Goal: Task Accomplishment & Management: Use online tool/utility

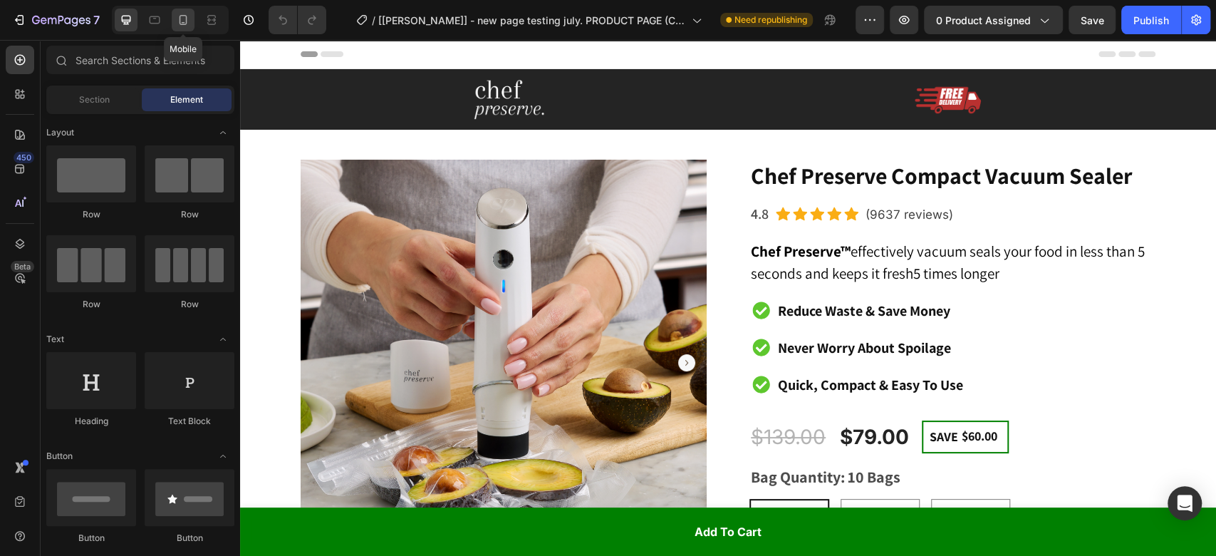
click at [186, 10] on div at bounding box center [183, 20] width 23 height 23
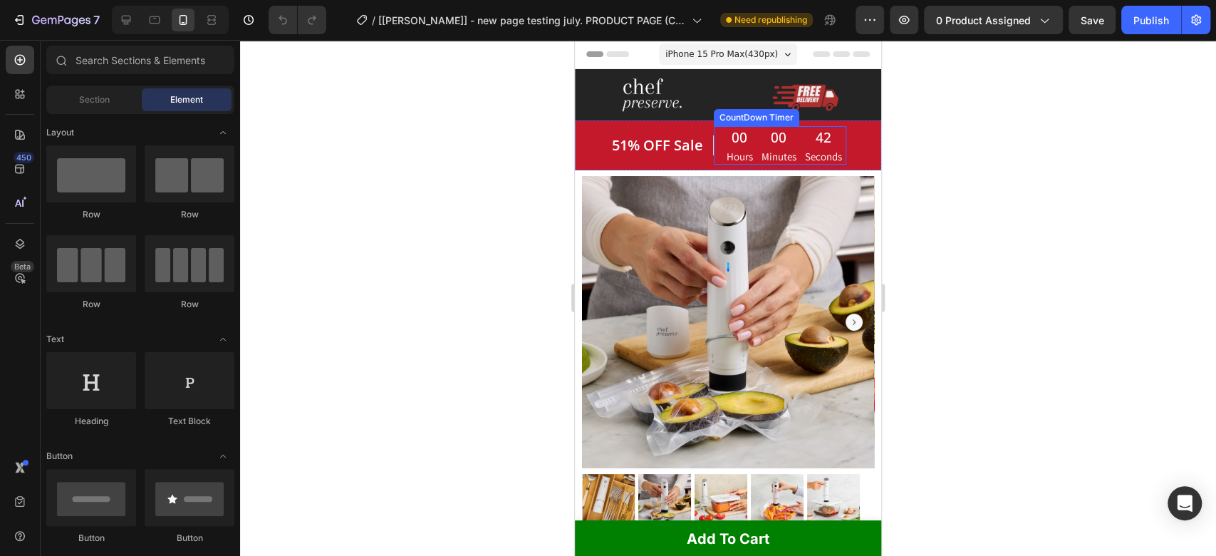
click at [762, 134] on div "00" at bounding box center [779, 137] width 35 height 21
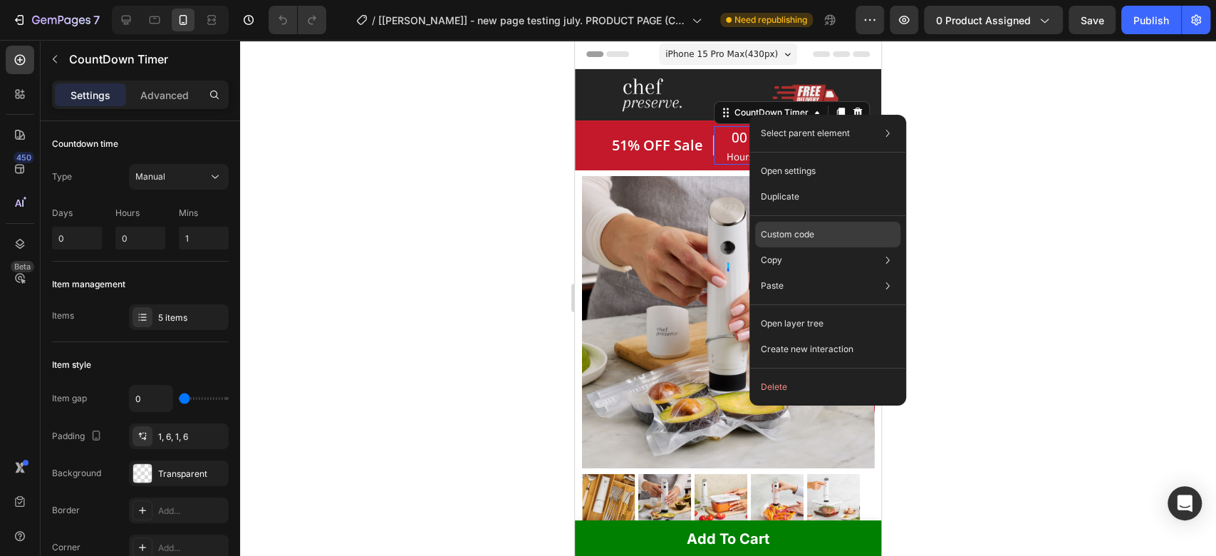
click at [793, 224] on div "Custom code" at bounding box center [827, 235] width 145 height 26
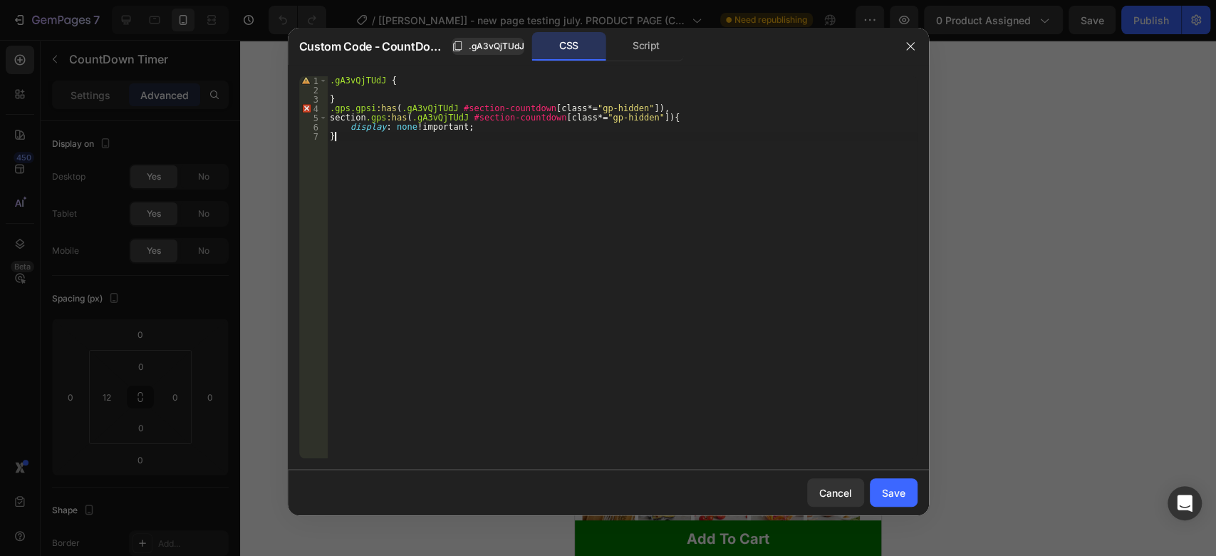
click at [625, 193] on div ".gA3vQjTUdJ { } .gps.gpsi :has ( .gA3vQjTUdJ #section-countdown [ class *= " gp…" at bounding box center [622, 276] width 590 height 400
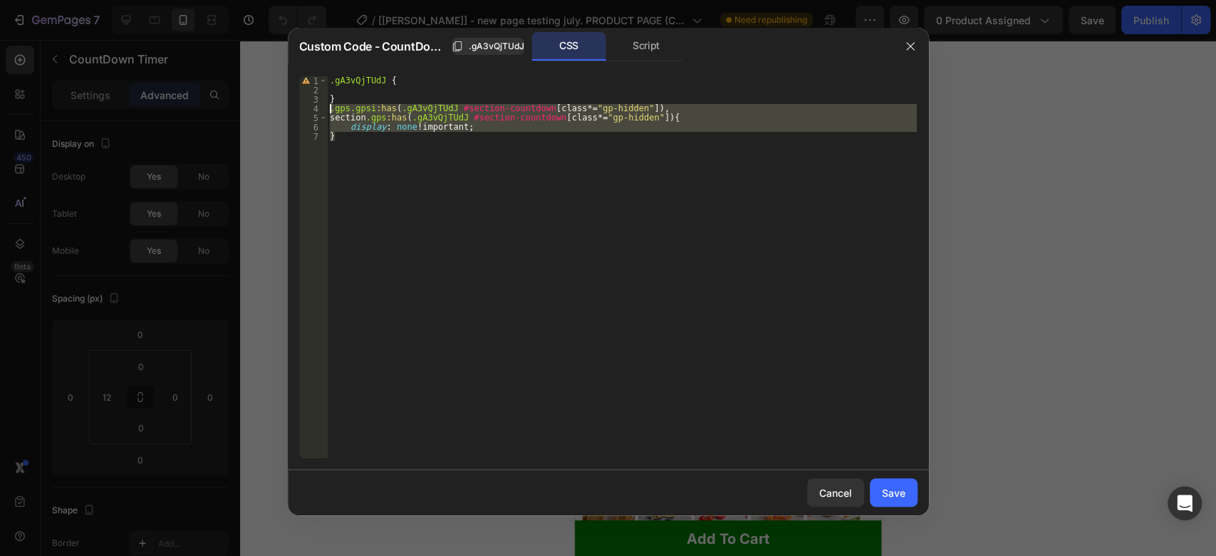
drag, startPoint x: 358, startPoint y: 172, endPoint x: 285, endPoint y: 108, distance: 97.0
click at [285, 108] on div "Custom Code - CountDown Timer .gA3vQjTUdJ CSS Script } 1 2 3 4 5 6 7 .gA3vQjTUd…" at bounding box center [608, 278] width 1216 height 556
type textarea ".gps.gpsi:has(.gA3vQjTUdJ #section-countdown[class*="gp-hidden"]), section.gps:…"
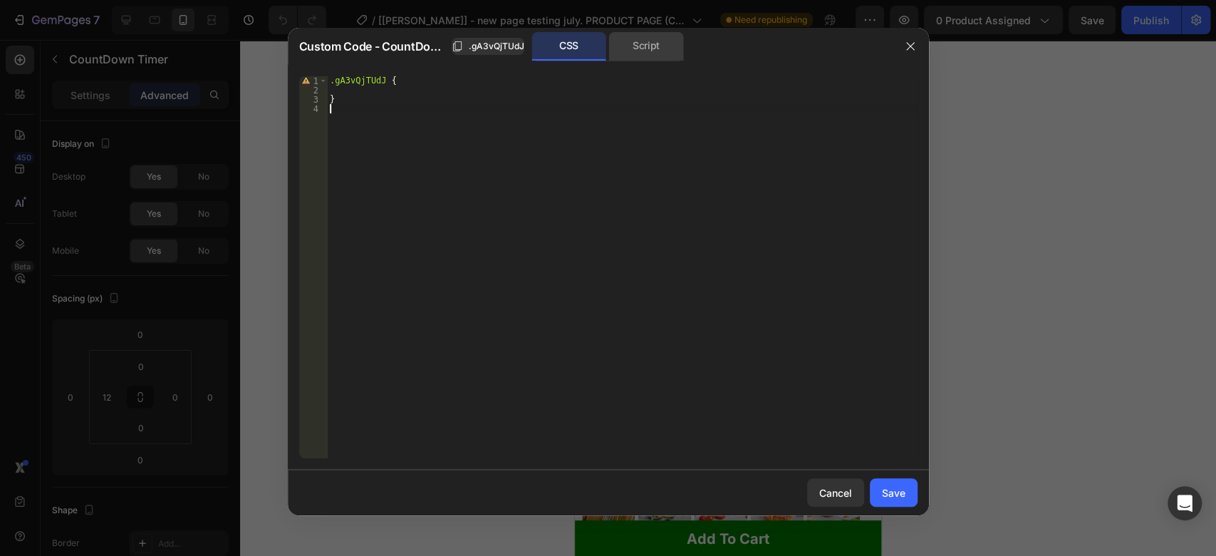
click at [642, 35] on div "Script" at bounding box center [646, 46] width 75 height 28
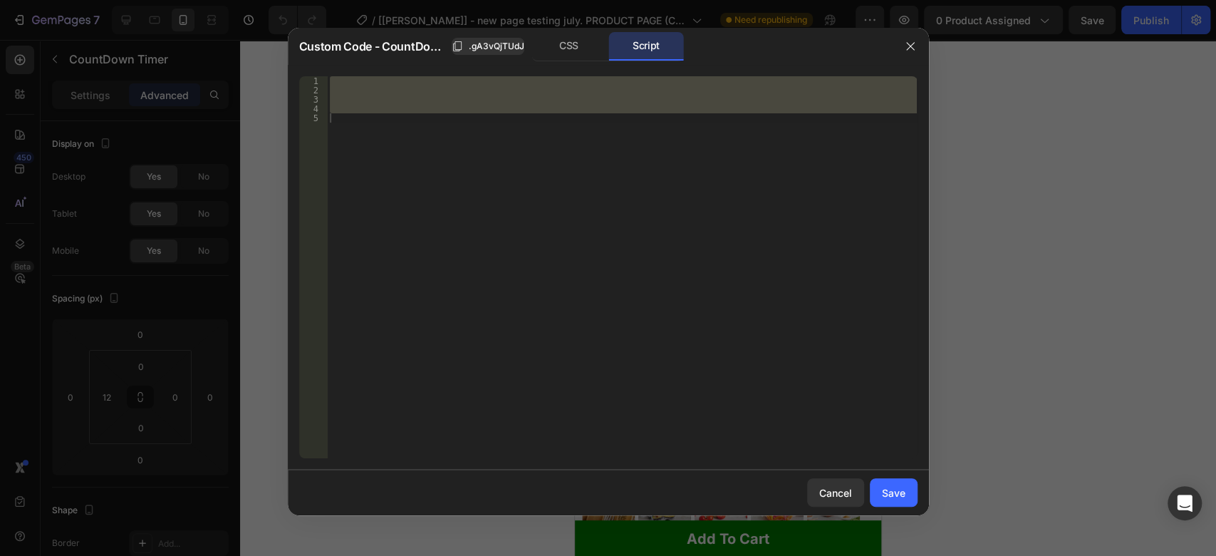
click at [439, 385] on div at bounding box center [622, 267] width 590 height 382
paste textarea "});"
type textarea "});"
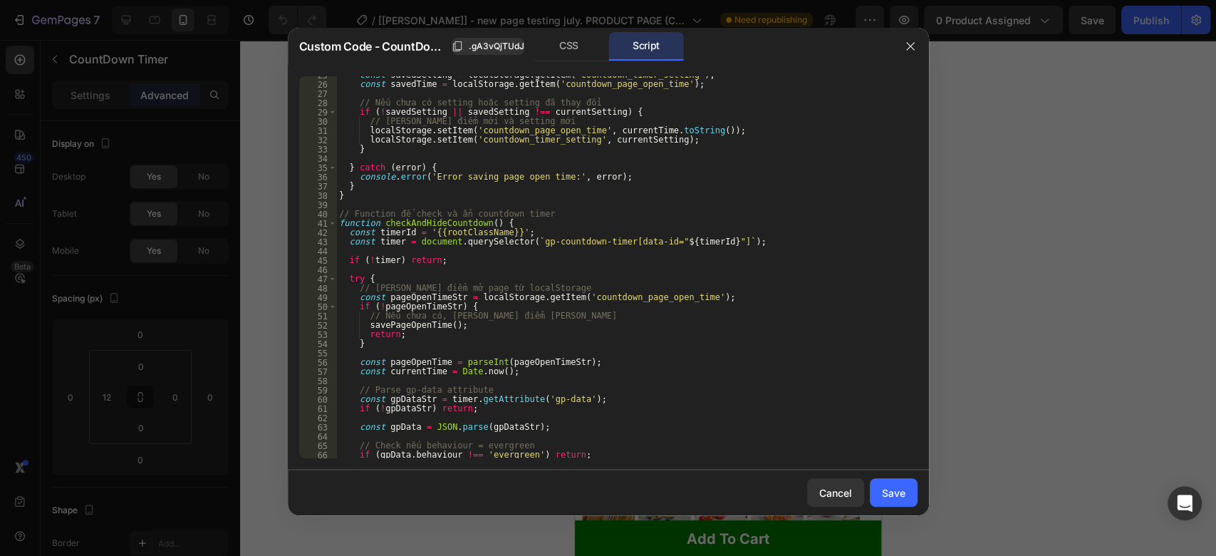
scroll to position [228, 0]
click at [877, 487] on button "Save" at bounding box center [894, 492] width 48 height 28
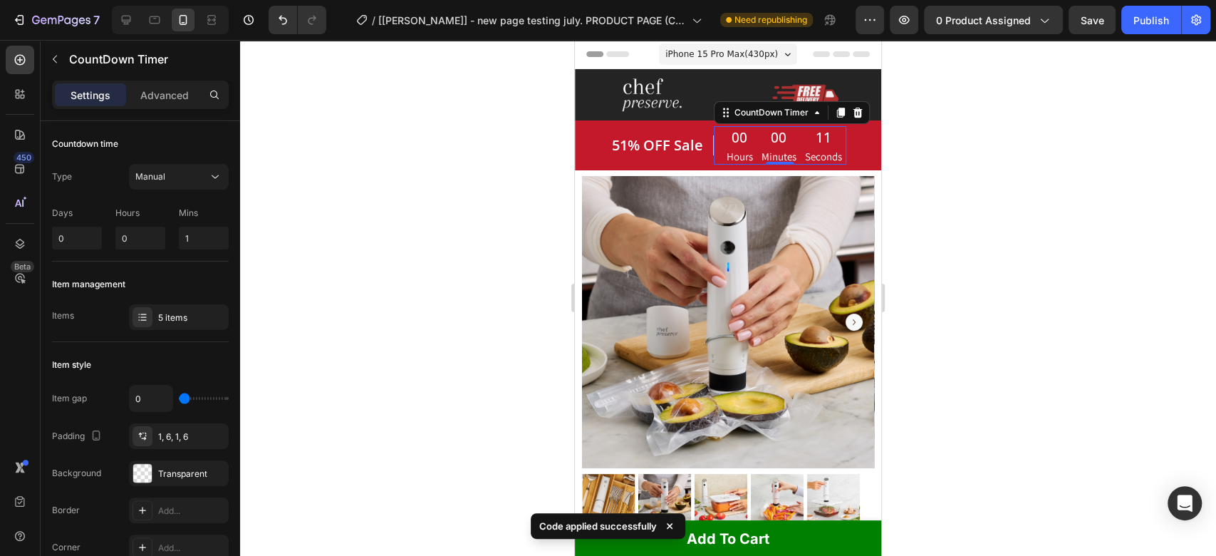
click at [785, 141] on div "00" at bounding box center [779, 137] width 35 height 21
click at [1147, 24] on div "Publish" at bounding box center [1151, 20] width 36 height 15
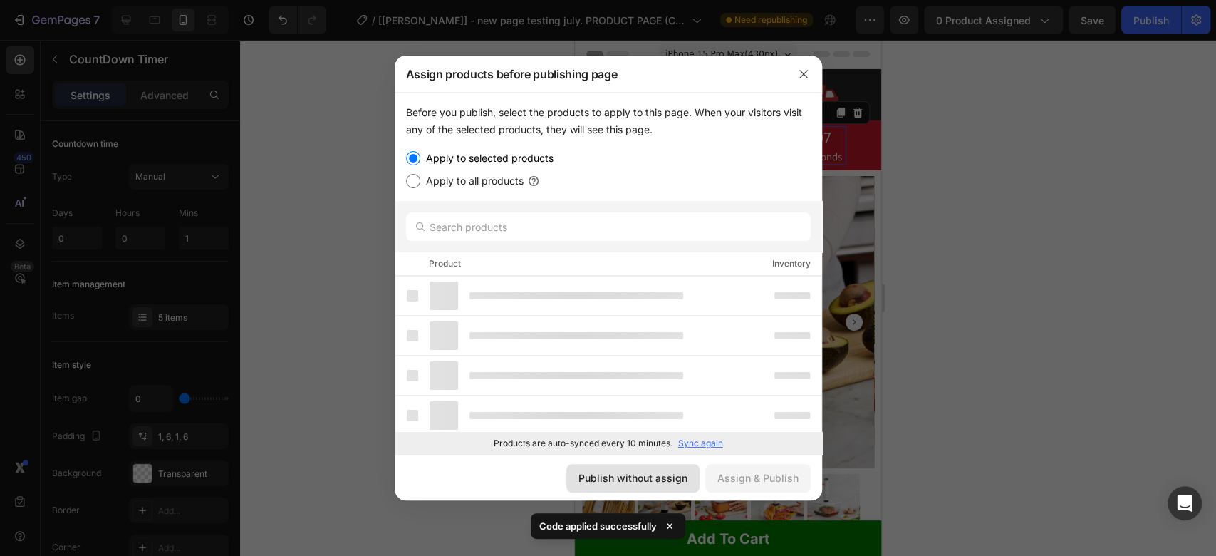
click at [613, 477] on div "Publish without assign" at bounding box center [632, 477] width 109 height 15
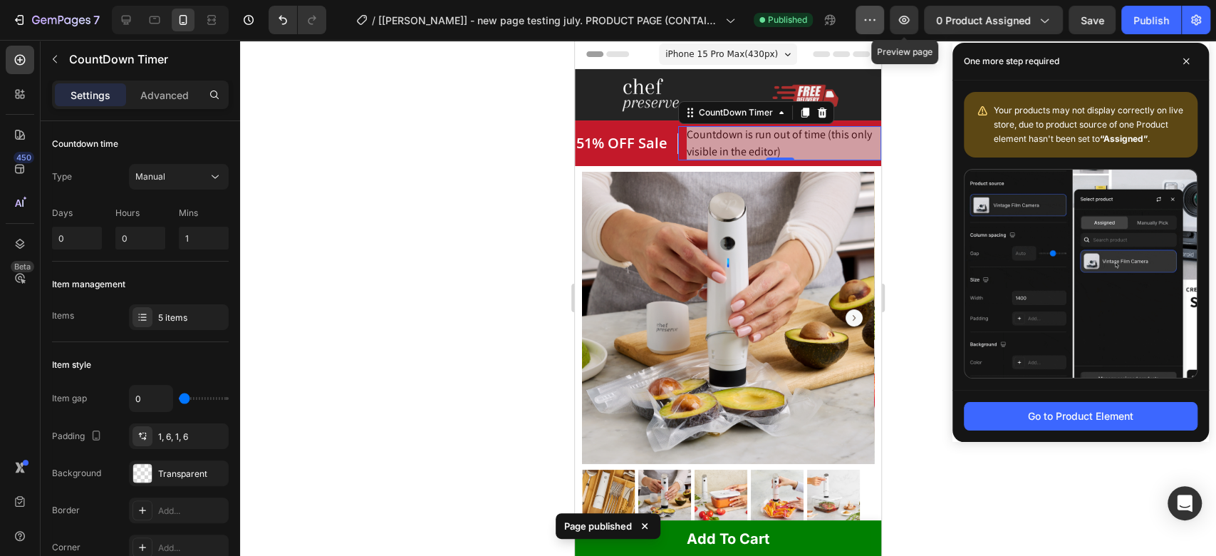
click at [864, 14] on icon "button" at bounding box center [870, 20] width 14 height 14
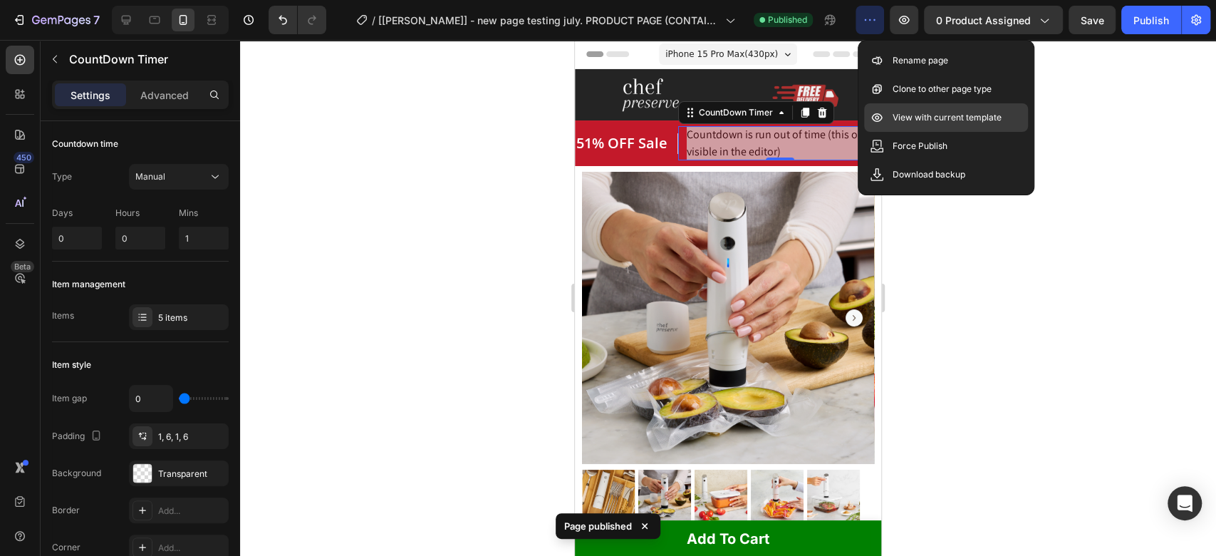
click at [918, 125] on div "View with current template" at bounding box center [946, 117] width 164 height 28
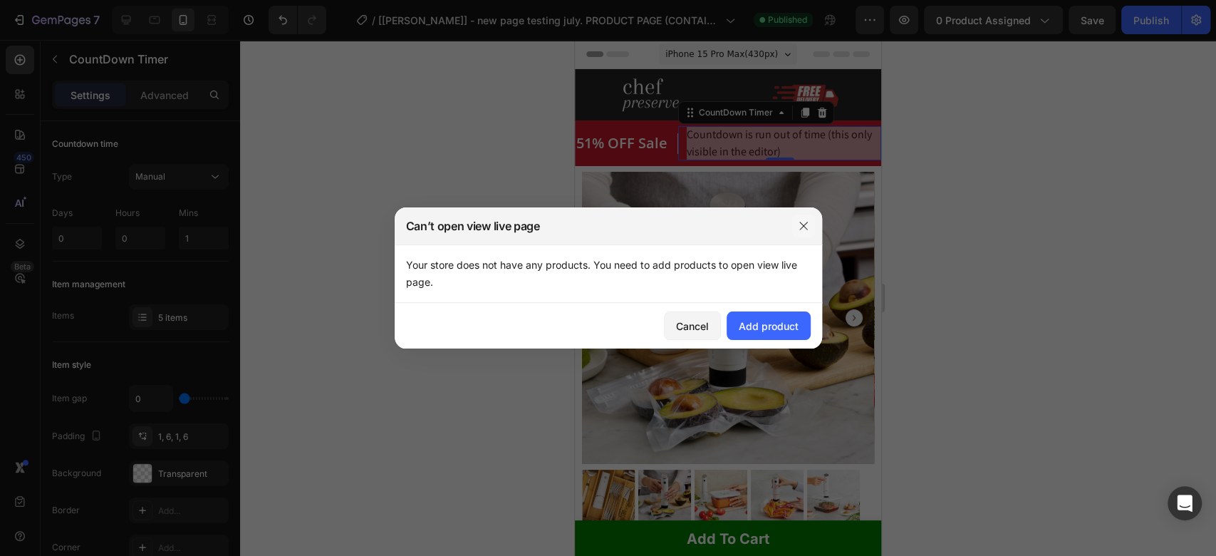
click at [809, 222] on icon "button" at bounding box center [803, 225] width 11 height 11
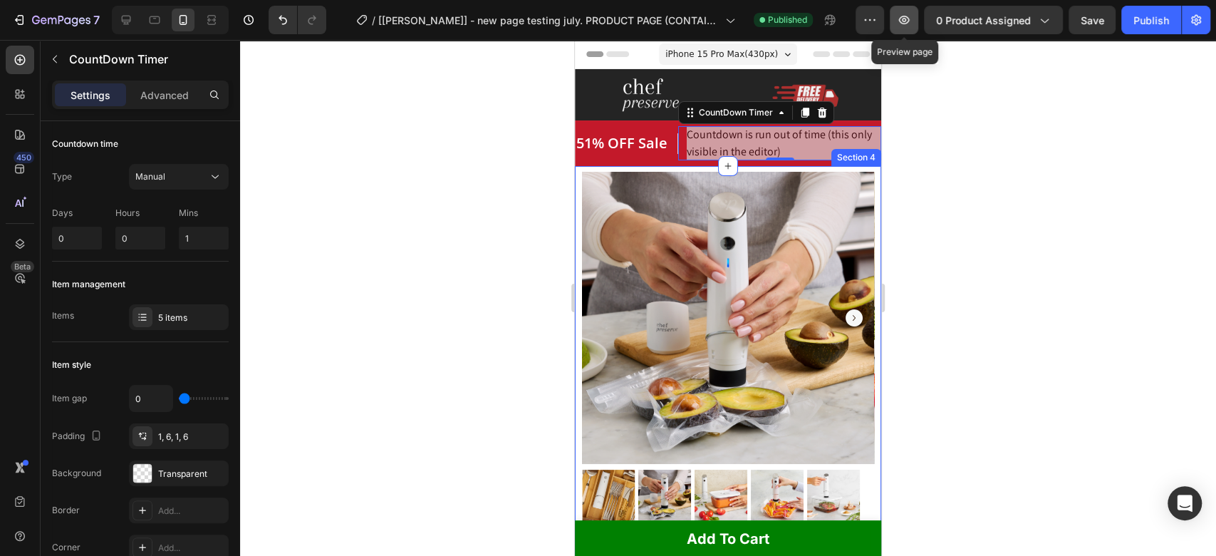
click at [902, 16] on icon "button" at bounding box center [904, 20] width 14 height 14
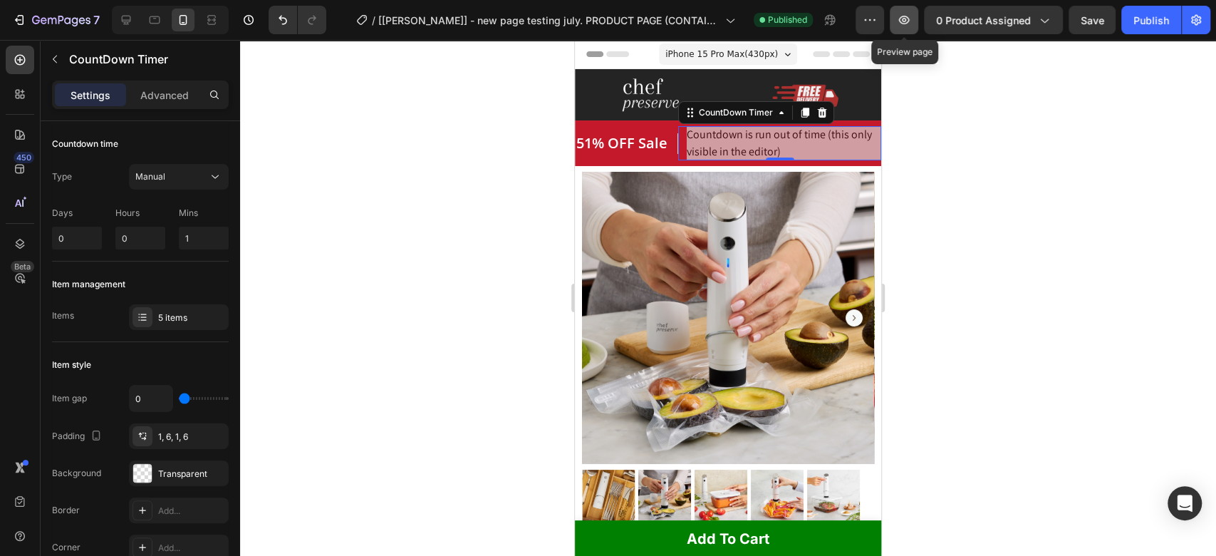
click at [915, 24] on button "button" at bounding box center [904, 20] width 28 height 28
click at [287, 16] on icon "Undo/Redo" at bounding box center [283, 20] width 14 height 14
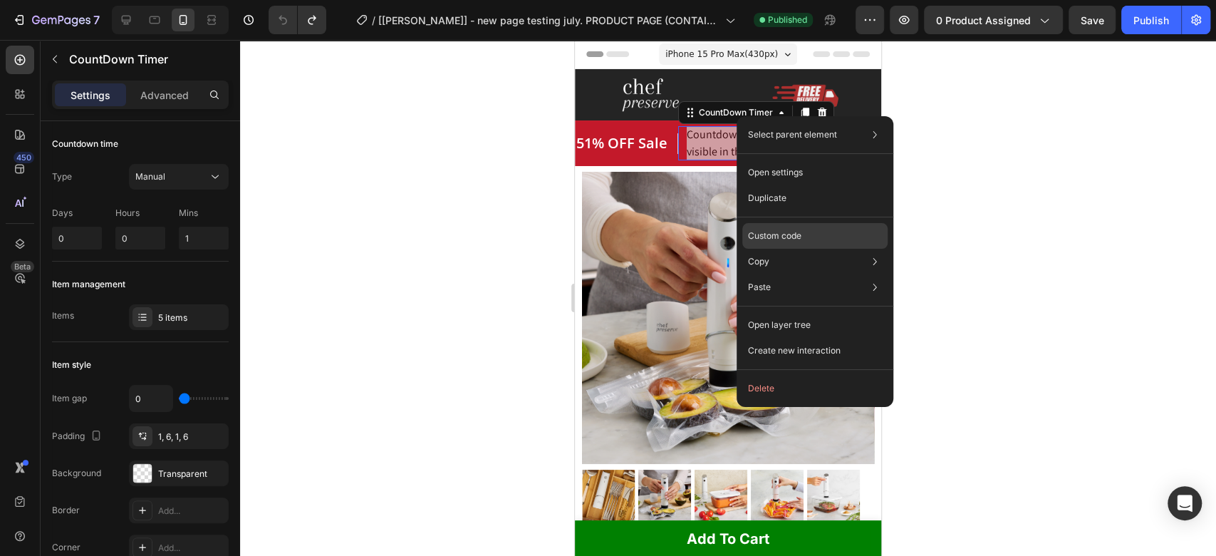
click at [773, 236] on p "Custom code" at bounding box center [774, 235] width 53 height 13
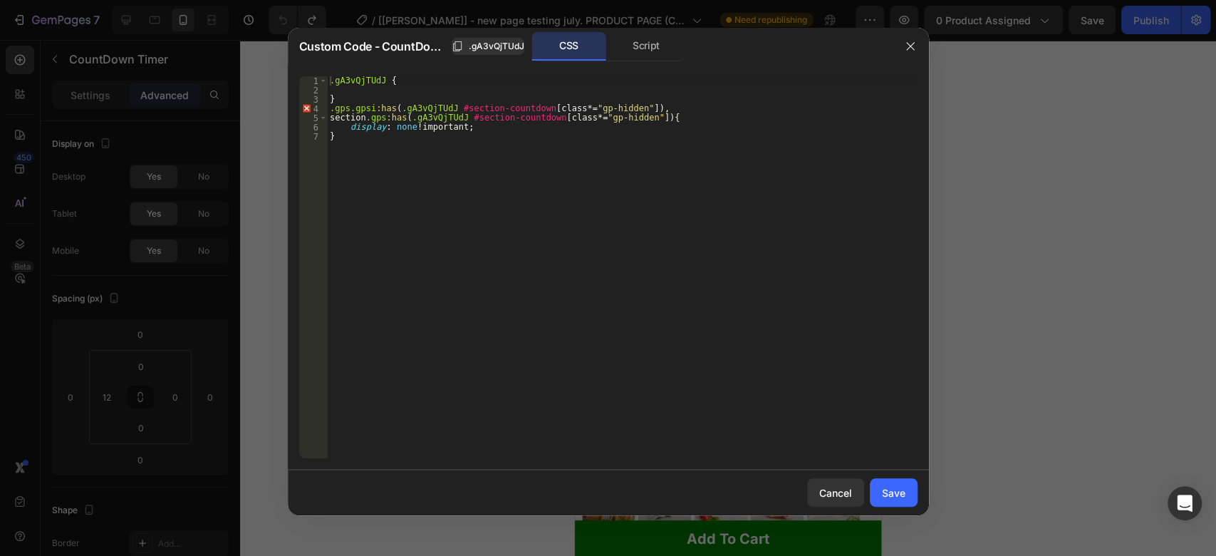
type textarea "}"
click at [563, 180] on div ".gA3vQjTUdJ { } .gps.gpsi :has ( .gA3vQjTUdJ #section-countdown [ class *= " gp…" at bounding box center [622, 276] width 590 height 400
click at [625, 38] on div "Script" at bounding box center [646, 46] width 75 height 28
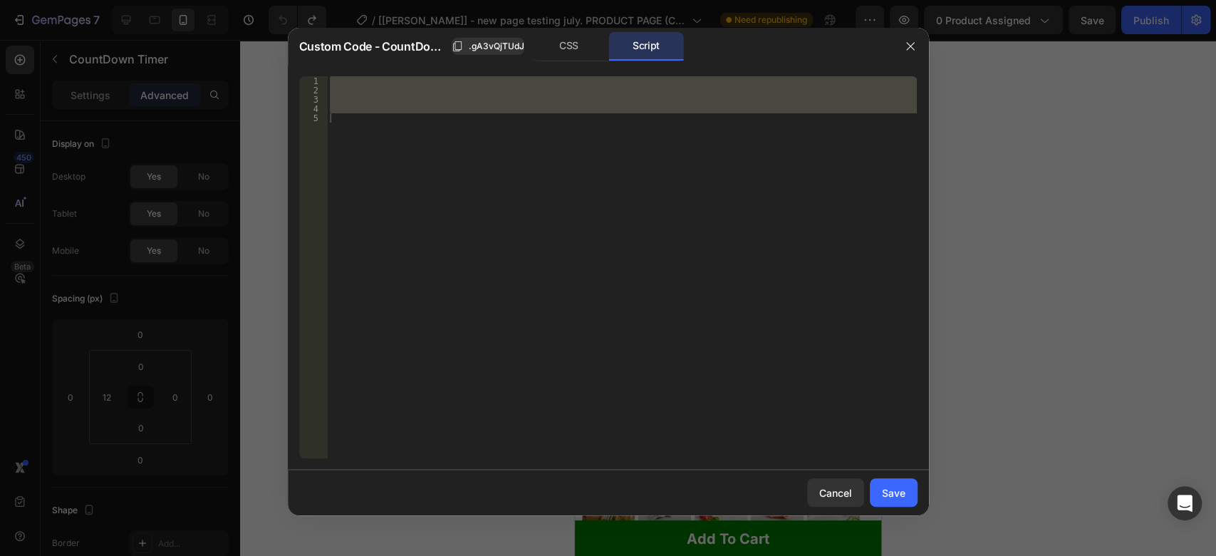
click at [584, 153] on div at bounding box center [622, 267] width 590 height 382
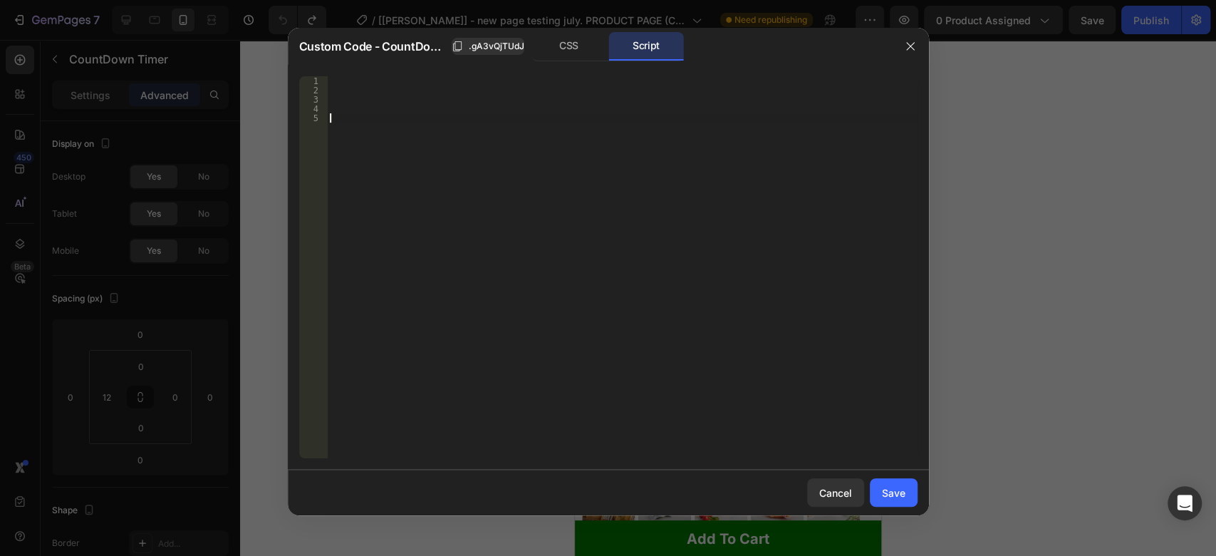
paste textarea "});"
type textarea "});"
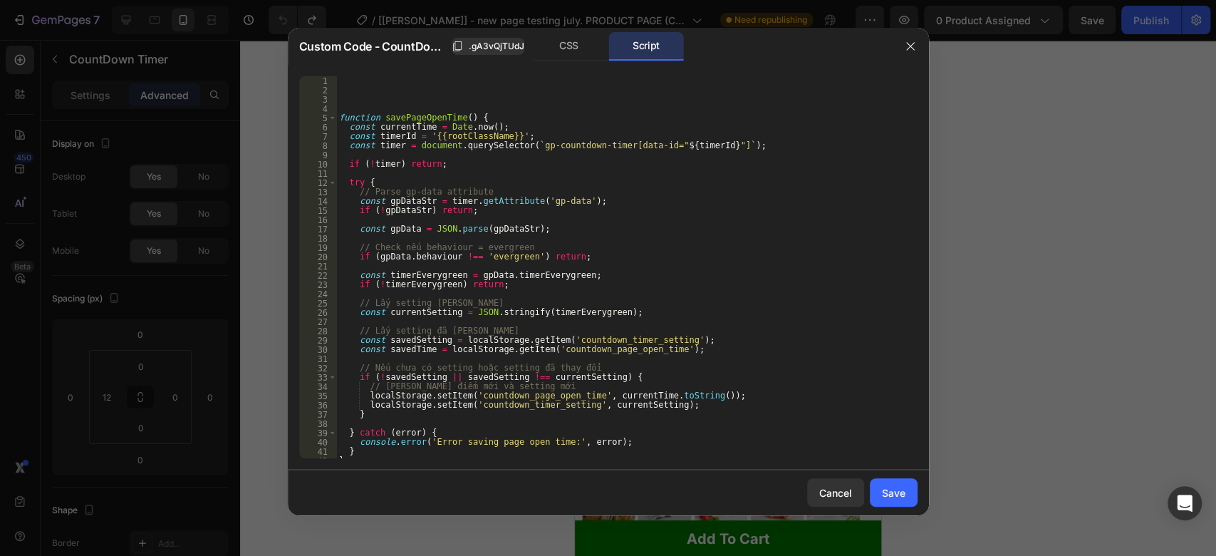
scroll to position [0, 0]
click at [877, 493] on button "Save" at bounding box center [894, 492] width 48 height 28
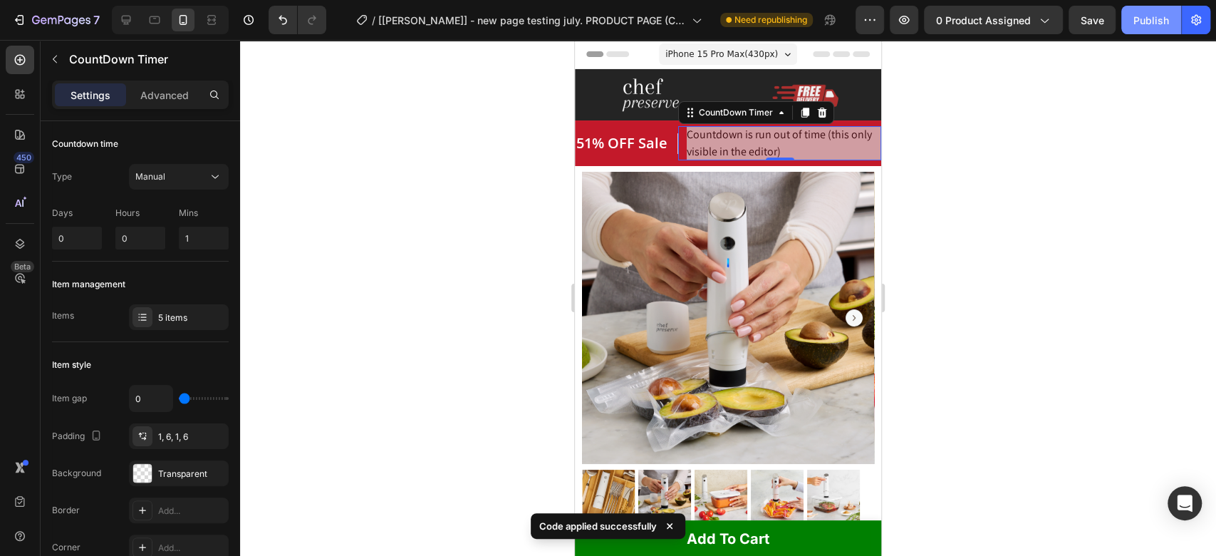
click at [1129, 24] on button "Publish" at bounding box center [1151, 20] width 60 height 28
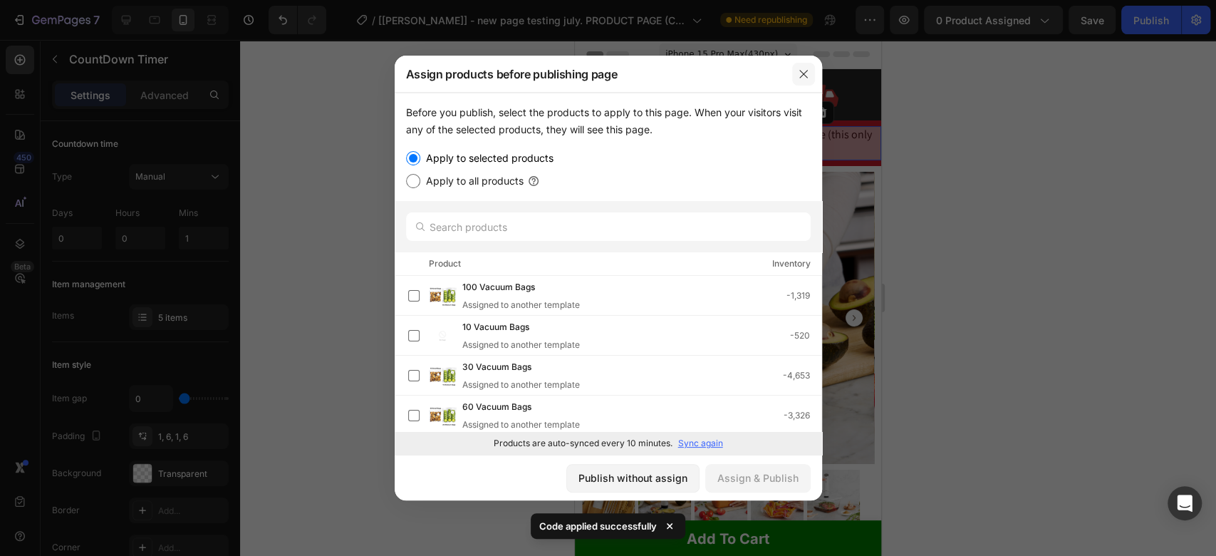
click at [807, 73] on icon "button" at bounding box center [803, 73] width 11 height 11
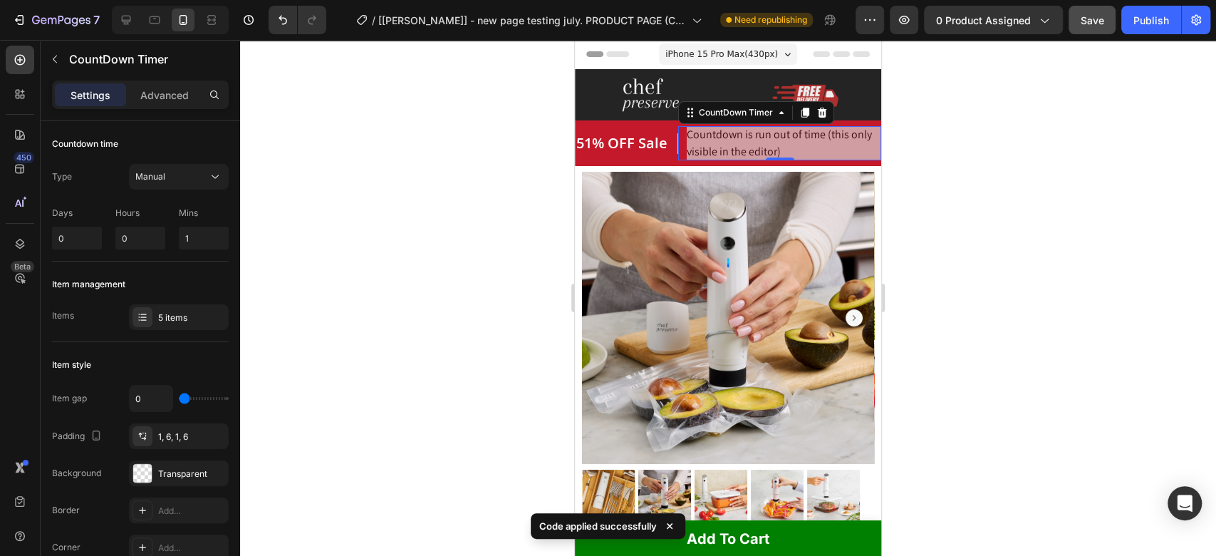
click at [1079, 16] on button "Save" at bounding box center [1092, 20] width 47 height 28
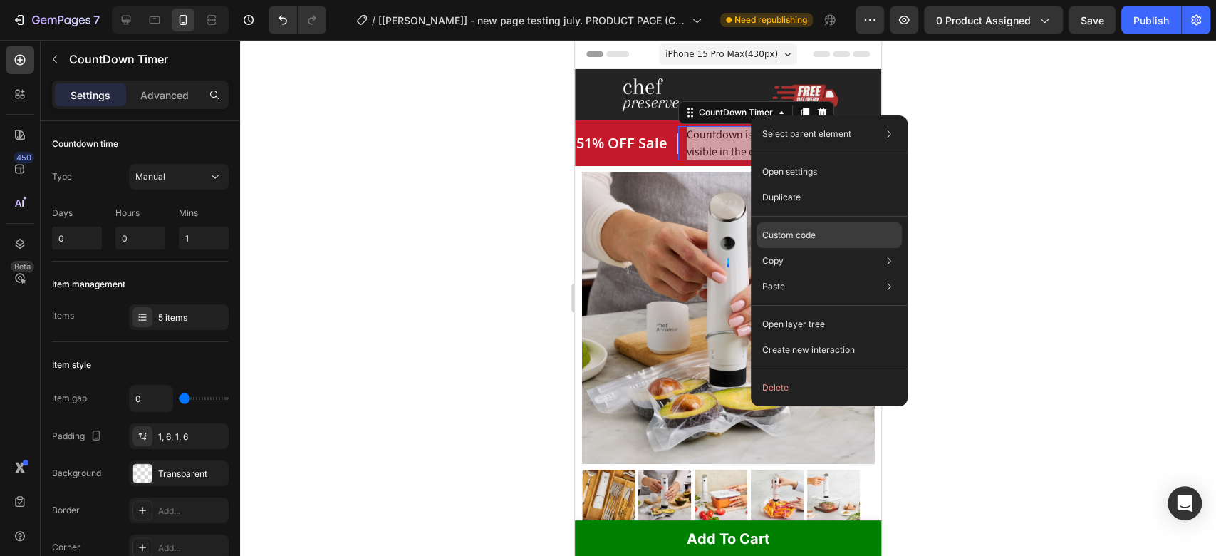
click at [799, 237] on p "Custom code" at bounding box center [788, 235] width 53 height 13
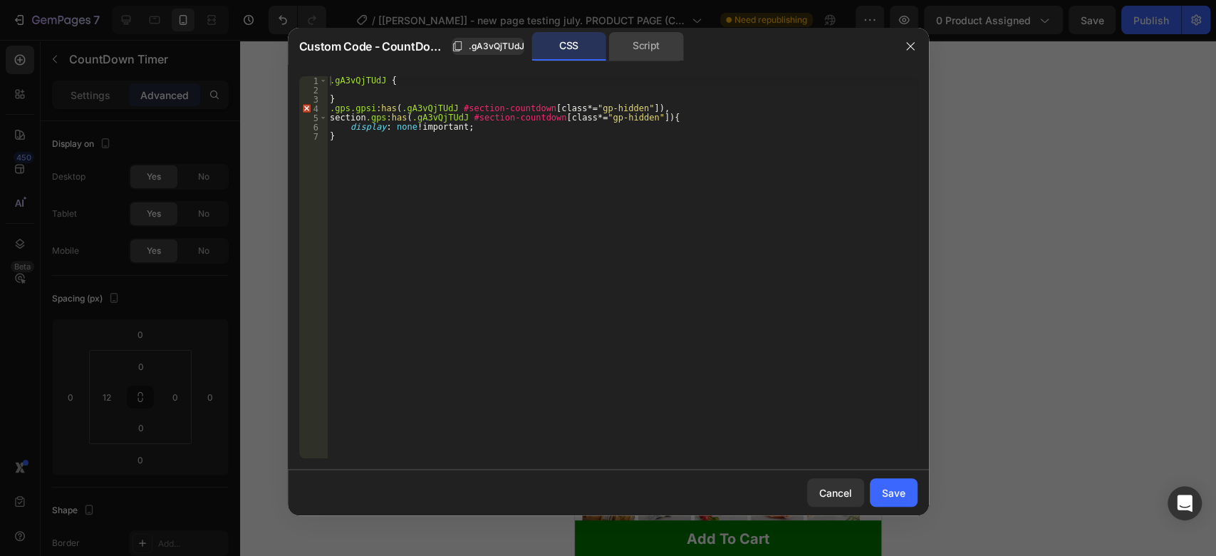
click at [653, 47] on div "Script" at bounding box center [646, 46] width 75 height 28
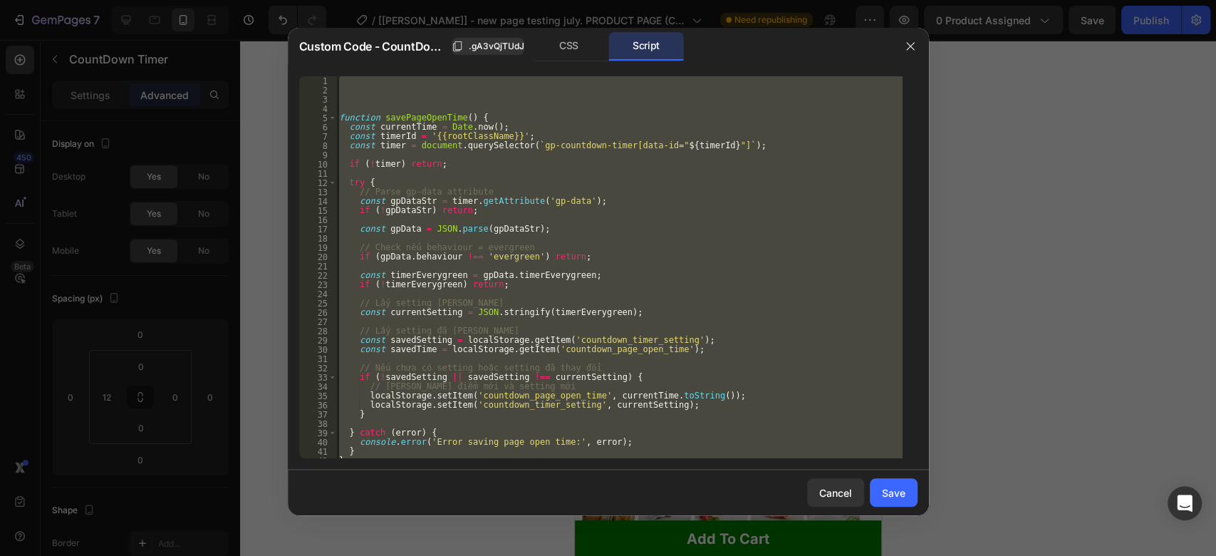
click at [596, 372] on div "function savePageOpenTime ( ) { const currentTime = Date . now ( ) ; const time…" at bounding box center [619, 267] width 566 height 382
type textarea "// Nếu chưa có setting hoặc setting đã thay đổi"
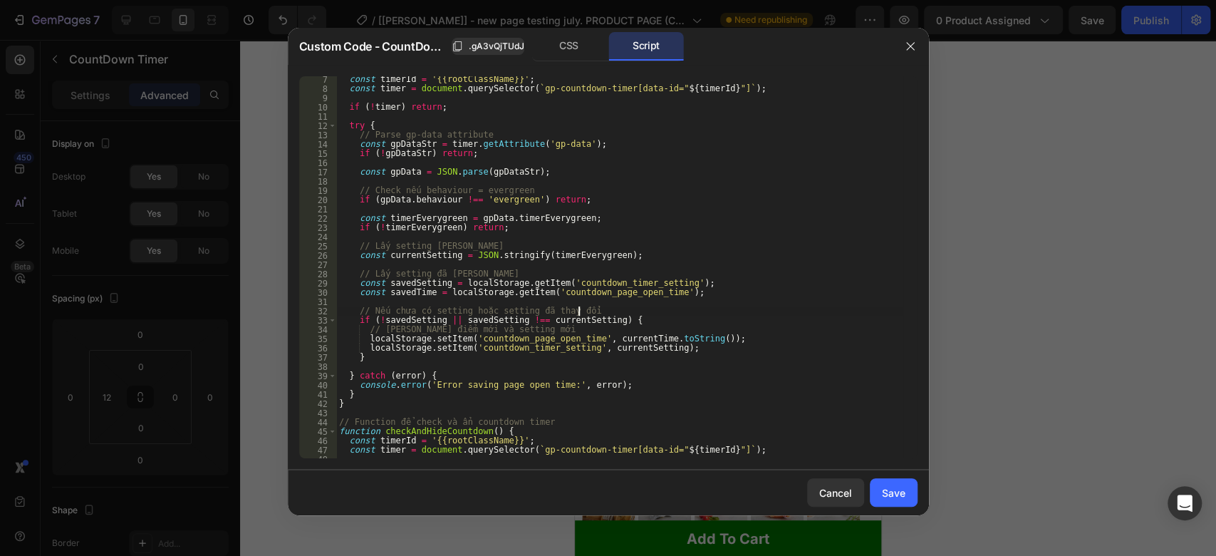
scroll to position [57, 0]
